Goal: Check status

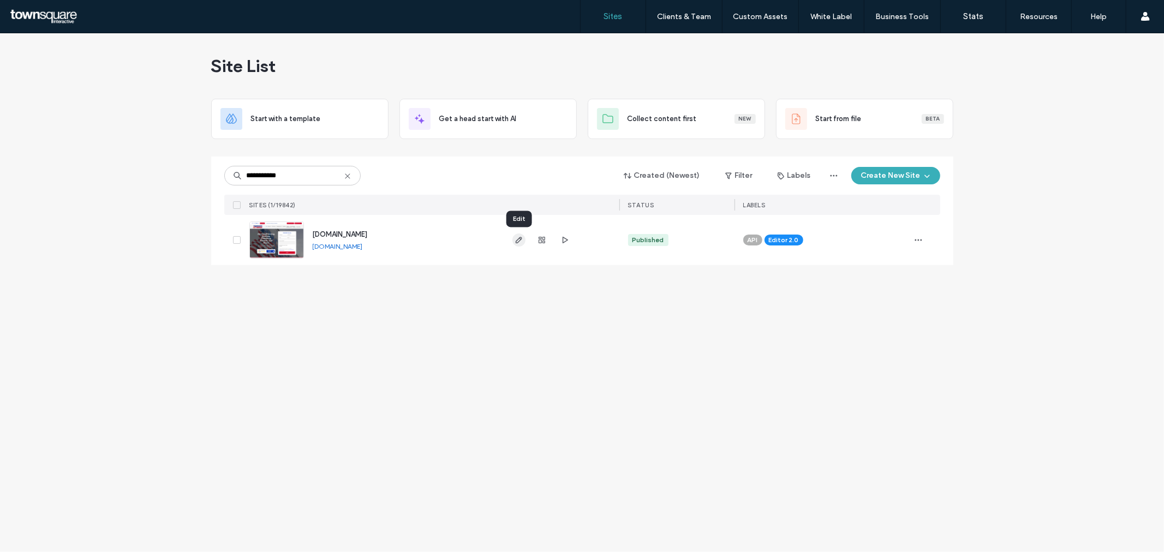
type input "**********"
click at [520, 239] on icon "button" at bounding box center [519, 240] width 9 height 9
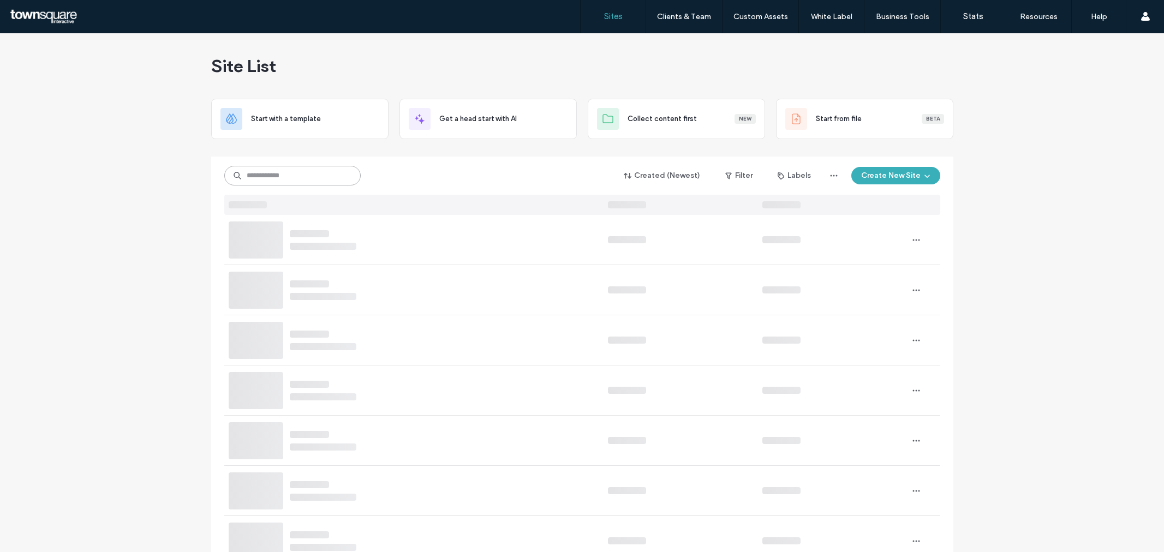
click at [252, 177] on input at bounding box center [292, 176] width 136 height 20
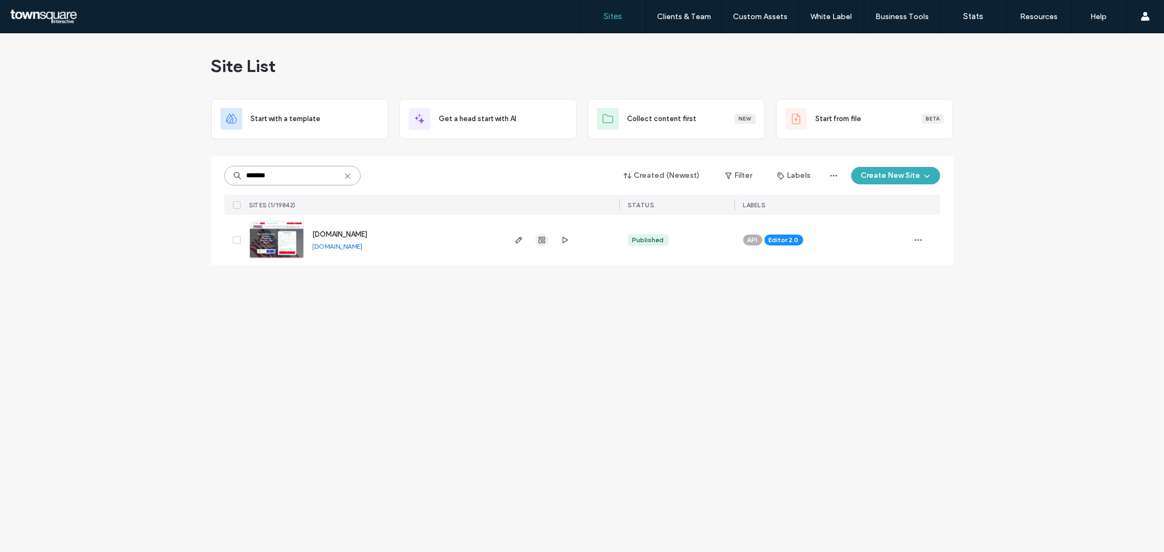
type input "*******"
click at [542, 236] on icon "button" at bounding box center [542, 240] width 9 height 9
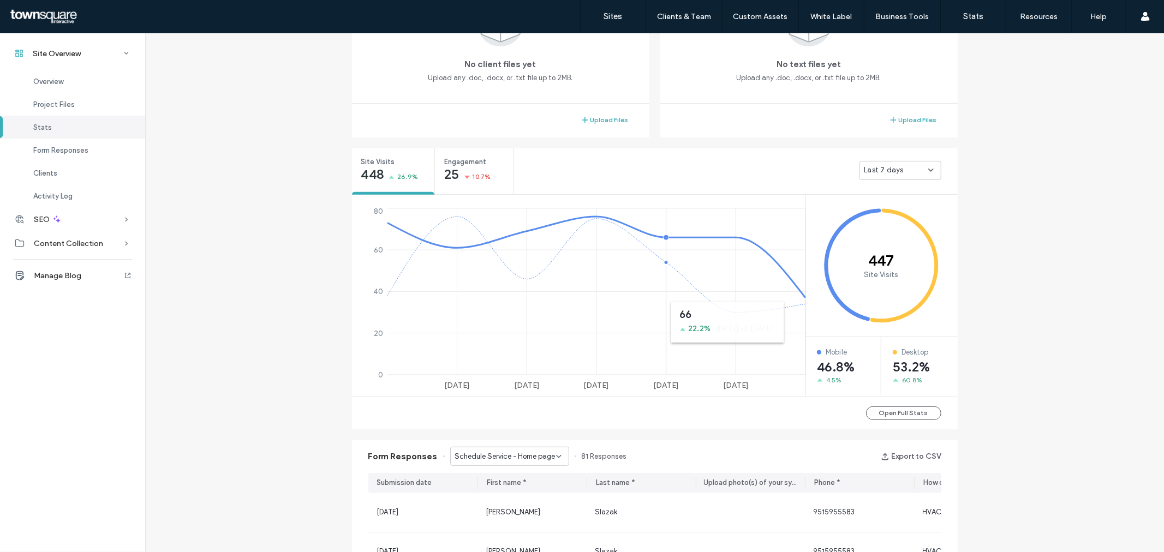
scroll to position [546, 0]
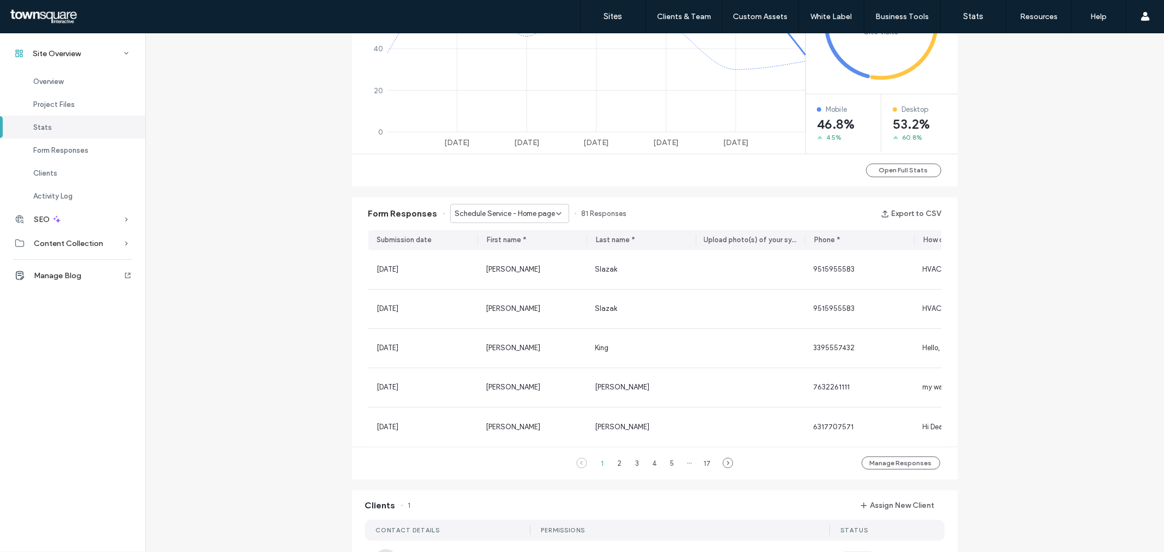
click at [536, 211] on span "Schedule Service - Home page" at bounding box center [505, 214] width 100 height 11
click at [534, 270] on div "Contact - Contact page" at bounding box center [504, 270] width 118 height 19
click at [519, 216] on span "Contact - Contact page" at bounding box center [496, 214] width 82 height 11
click at [502, 290] on span "Schedule Service - Ad page" at bounding box center [494, 289] width 91 height 11
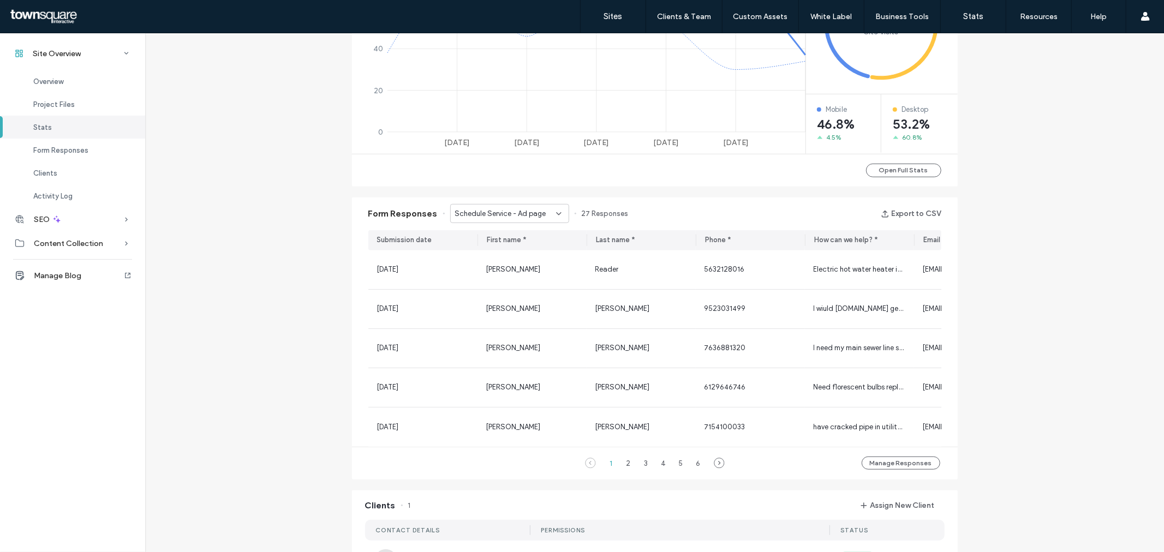
click at [509, 217] on span "Schedule Service - Ad page" at bounding box center [500, 214] width 91 height 11
click at [510, 251] on span "Start a Career - Career page" at bounding box center [496, 251] width 94 height 11
click at [520, 211] on span "Start a Career - Career page" at bounding box center [502, 214] width 94 height 11
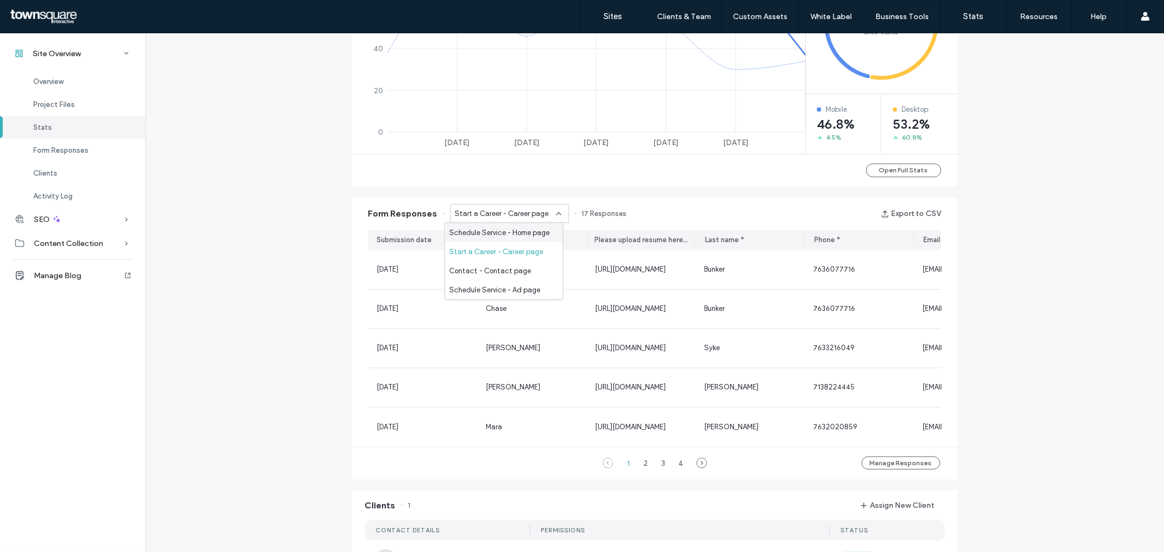
click at [513, 230] on span "Schedule Service - Home page" at bounding box center [499, 232] width 100 height 11
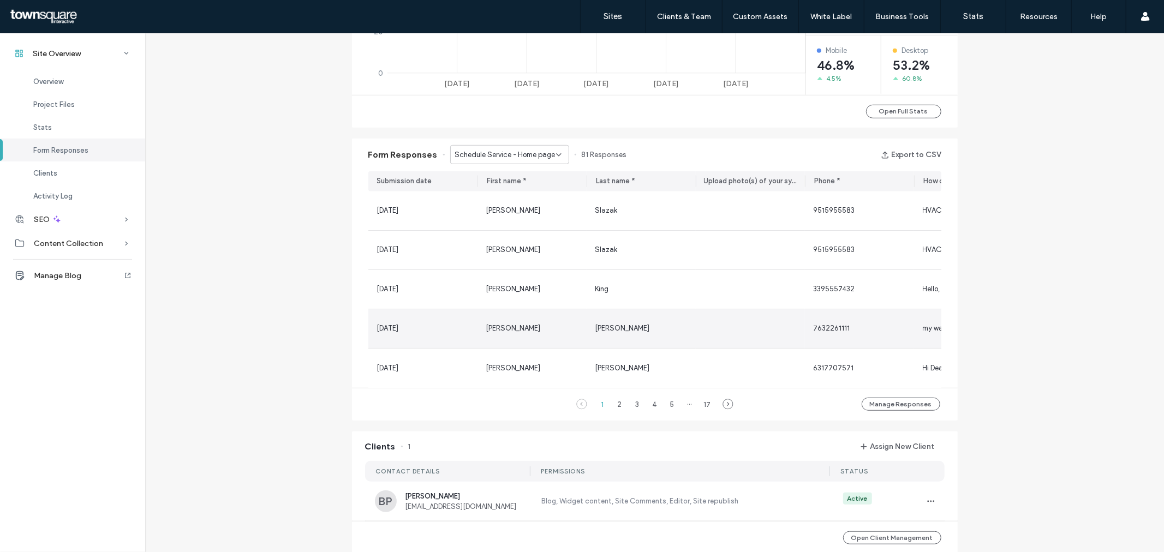
scroll to position [606, 0]
